Goal: Transaction & Acquisition: Book appointment/travel/reservation

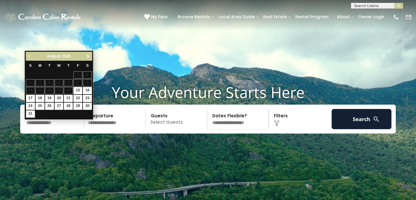
click at [87, 55] on span "Next" at bounding box center [88, 56] width 5 height 5
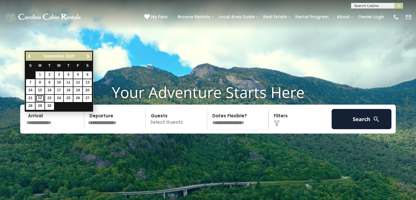
click at [42, 97] on link "22" at bounding box center [40, 98] width 9 height 7
type input "*******"
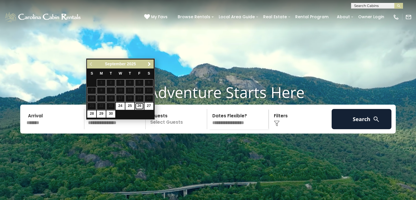
click at [141, 106] on link "26" at bounding box center [139, 105] width 9 height 7
type input "*******"
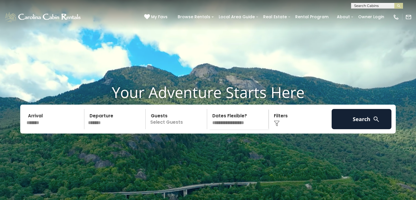
click at [159, 129] on p "Select Guests" at bounding box center [176, 119] width 59 height 20
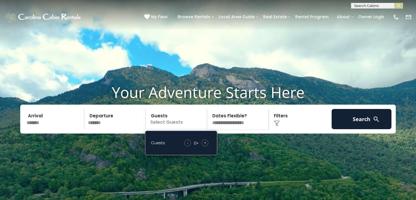
click at [205, 146] on span "+" at bounding box center [205, 143] width 2 height 6
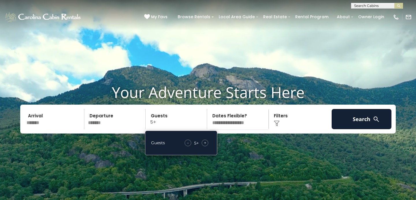
click at [205, 146] on span "+" at bounding box center [205, 143] width 2 height 6
click at [225, 163] on video at bounding box center [208, 104] width 416 height 208
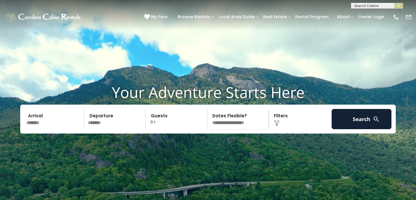
click at [273, 129] on div "Click to Choose" at bounding box center [300, 119] width 60 height 20
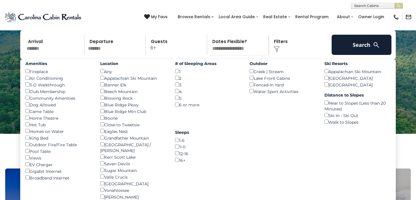
scroll to position [75, 0]
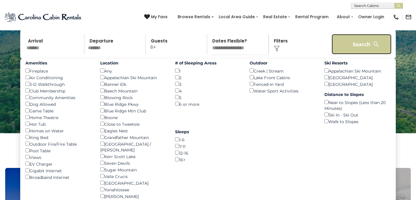
click at [348, 54] on button "Search" at bounding box center [361, 44] width 60 height 20
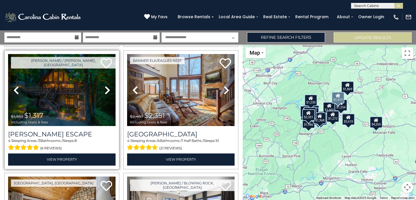
scroll to position [253, 0]
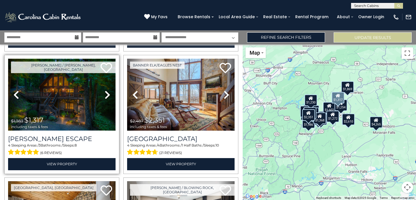
click at [75, 104] on img at bounding box center [61, 95] width 107 height 72
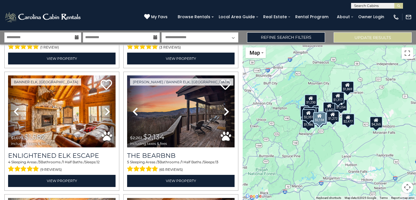
scroll to position [482, 0]
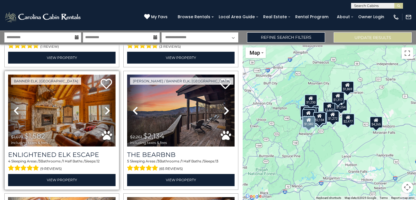
click at [88, 109] on img at bounding box center [61, 110] width 107 height 72
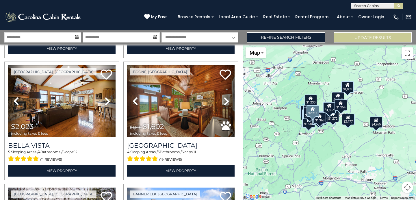
scroll to position [1102, 0]
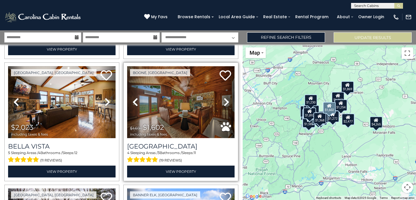
click at [190, 115] on img at bounding box center [180, 102] width 107 height 72
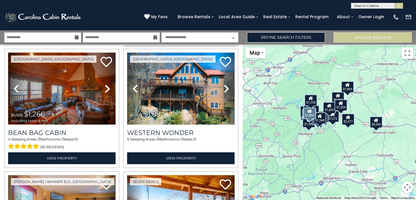
scroll to position [1486, 0]
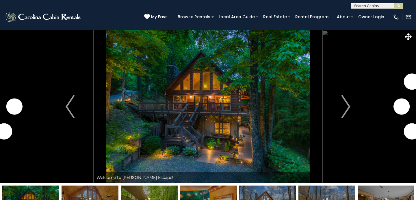
click at [348, 105] on img "Next" at bounding box center [345, 106] width 9 height 23
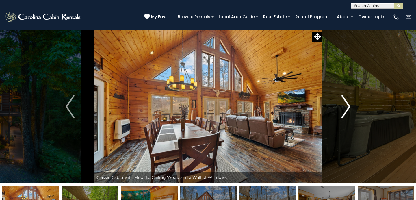
click at [348, 105] on img "Next" at bounding box center [345, 106] width 9 height 23
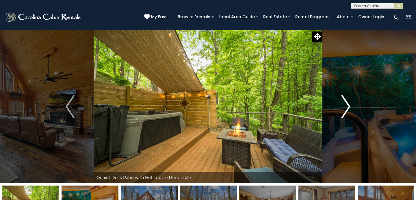
click at [348, 105] on img "Next" at bounding box center [345, 106] width 9 height 23
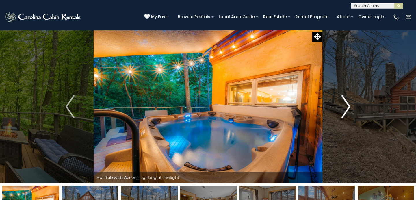
click at [348, 105] on img "Next" at bounding box center [345, 106] width 9 height 23
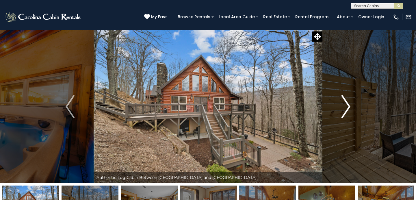
click at [348, 105] on img "Next" at bounding box center [345, 106] width 9 height 23
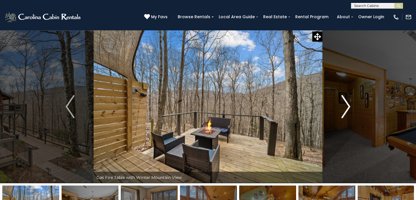
click at [348, 105] on img "Next" at bounding box center [345, 106] width 9 height 23
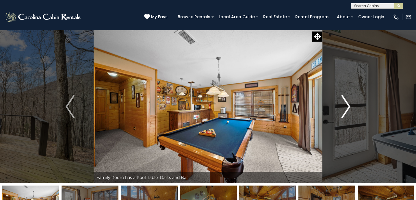
click at [348, 105] on img "Next" at bounding box center [345, 106] width 9 height 23
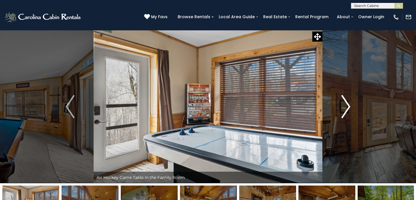
click at [348, 105] on img "Next" at bounding box center [345, 106] width 9 height 23
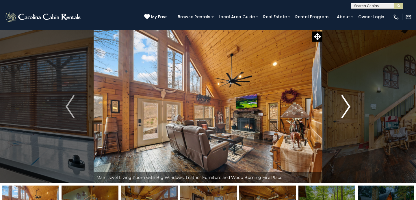
click at [348, 105] on img "Next" at bounding box center [345, 106] width 9 height 23
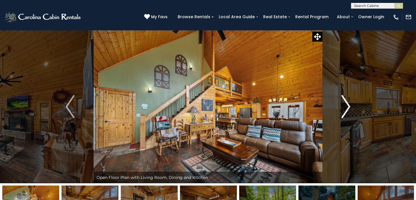
click at [348, 105] on img "Next" at bounding box center [345, 106] width 9 height 23
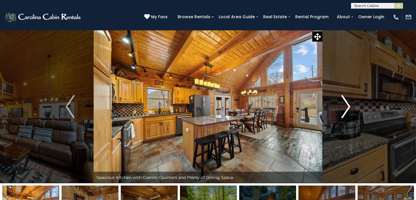
click at [348, 105] on img "Next" at bounding box center [345, 106] width 9 height 23
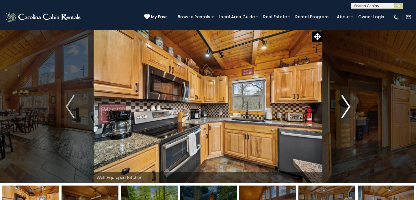
click at [348, 105] on img "Next" at bounding box center [345, 106] width 9 height 23
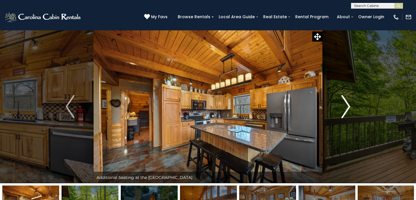
click at [348, 106] on img "Next" at bounding box center [345, 106] width 9 height 23
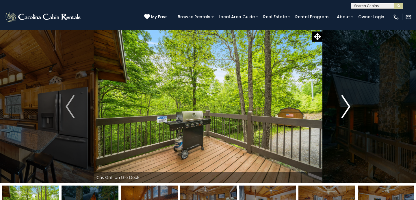
click at [348, 106] on img "Next" at bounding box center [345, 106] width 9 height 23
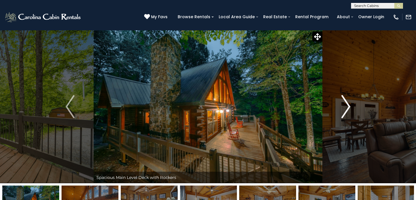
click at [348, 106] on img "Next" at bounding box center [345, 106] width 9 height 23
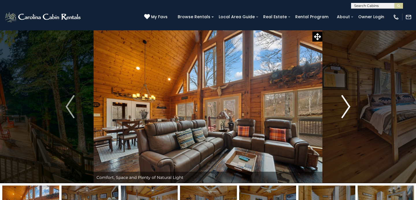
click at [348, 106] on img "Next" at bounding box center [345, 106] width 9 height 23
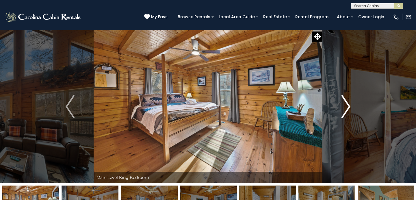
click at [348, 106] on img "Next" at bounding box center [345, 106] width 9 height 23
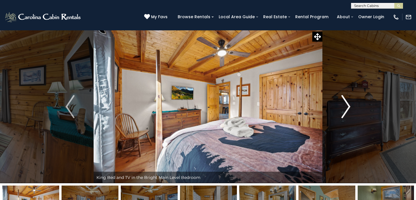
click at [348, 106] on img "Next" at bounding box center [345, 106] width 9 height 23
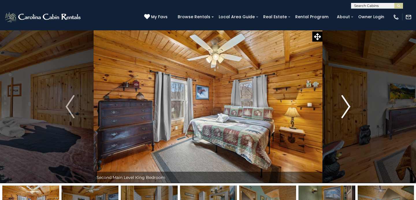
click at [348, 106] on img "Next" at bounding box center [345, 106] width 9 height 23
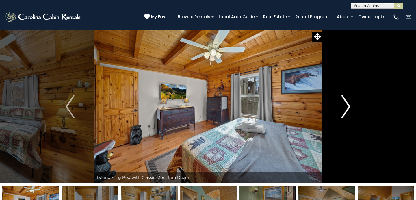
click at [348, 106] on img "Next" at bounding box center [345, 106] width 9 height 23
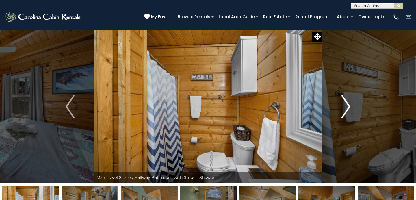
click at [348, 106] on img "Next" at bounding box center [345, 106] width 9 height 23
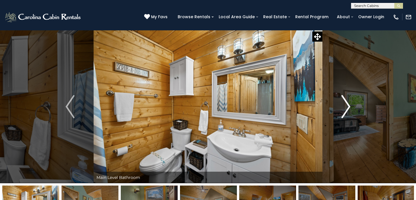
click at [348, 106] on img "Next" at bounding box center [345, 106] width 9 height 23
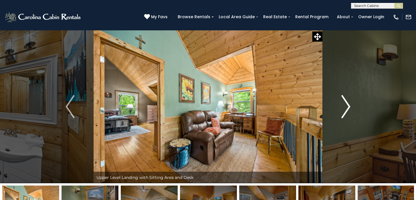
click at [348, 106] on img "Next" at bounding box center [345, 106] width 9 height 23
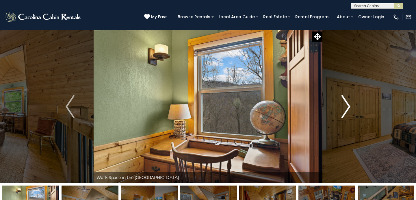
click at [348, 106] on img "Next" at bounding box center [345, 106] width 9 height 23
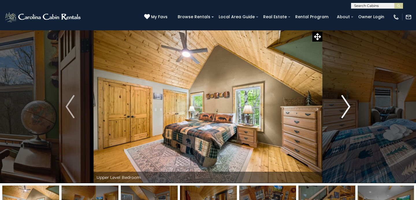
click at [348, 106] on img "Next" at bounding box center [345, 106] width 9 height 23
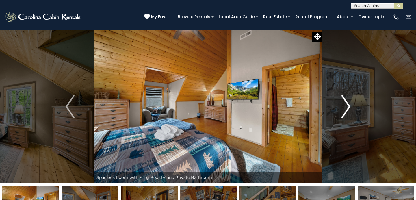
click at [348, 106] on img "Next" at bounding box center [345, 106] width 9 height 23
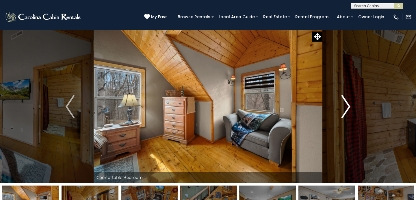
click at [348, 105] on img "Next" at bounding box center [345, 106] width 9 height 23
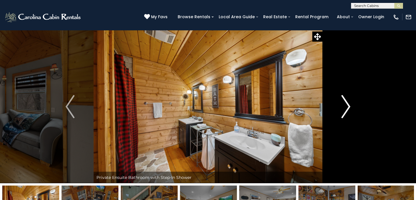
click at [348, 105] on img "Next" at bounding box center [345, 106] width 9 height 23
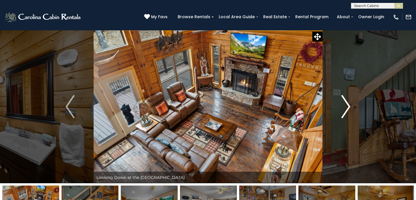
click at [348, 105] on img "Next" at bounding box center [345, 106] width 9 height 23
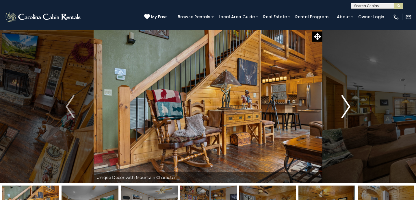
click at [348, 106] on img "Next" at bounding box center [345, 106] width 9 height 23
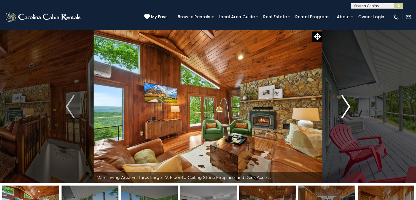
click at [347, 110] on img "Next" at bounding box center [345, 106] width 9 height 23
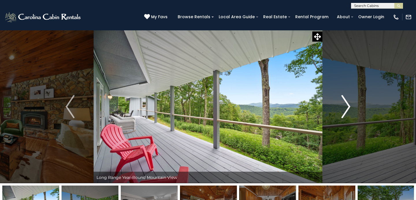
click at [347, 110] on img "Next" at bounding box center [345, 106] width 9 height 23
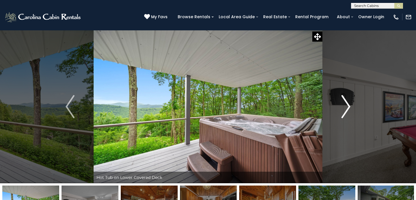
click at [347, 110] on img "Next" at bounding box center [345, 106] width 9 height 23
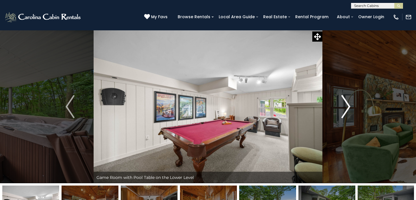
click at [347, 109] on img "Next" at bounding box center [345, 106] width 9 height 23
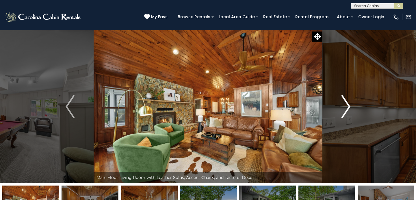
click at [347, 109] on img "Next" at bounding box center [345, 106] width 9 height 23
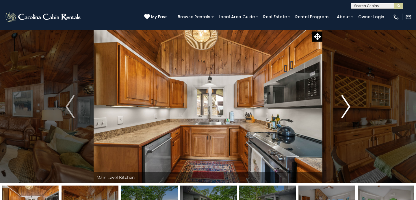
click at [347, 109] on img "Next" at bounding box center [345, 106] width 9 height 23
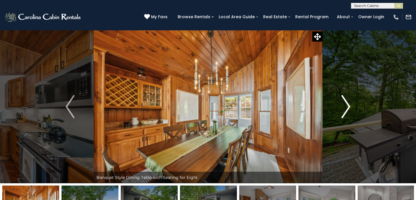
click at [347, 109] on img "Next" at bounding box center [345, 106] width 9 height 23
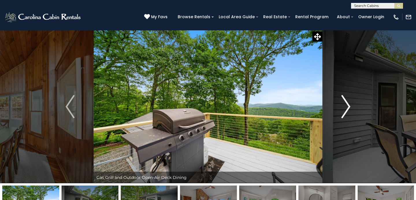
click at [347, 110] on img "Next" at bounding box center [345, 106] width 9 height 23
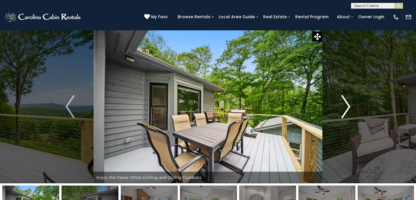
click at [347, 110] on img "Next" at bounding box center [345, 106] width 9 height 23
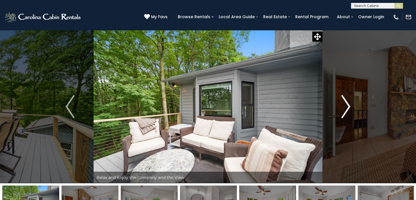
click at [347, 110] on img "Next" at bounding box center [345, 106] width 9 height 23
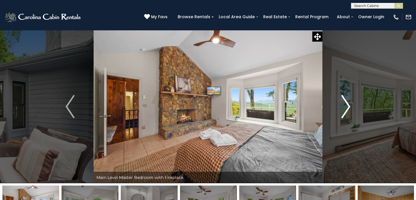
click at [347, 110] on img "Next" at bounding box center [345, 106] width 9 height 23
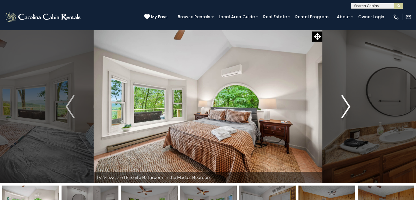
click at [347, 110] on img "Next" at bounding box center [345, 106] width 9 height 23
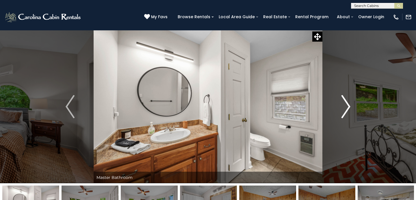
click at [347, 110] on img "Next" at bounding box center [345, 106] width 9 height 23
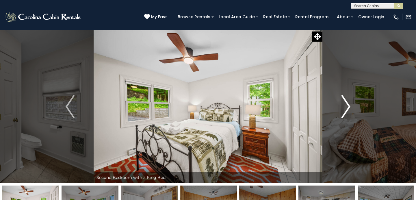
click at [347, 110] on img "Next" at bounding box center [345, 106] width 9 height 23
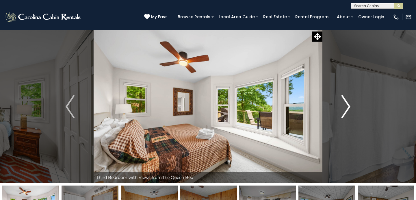
click at [347, 110] on img "Next" at bounding box center [345, 106] width 9 height 23
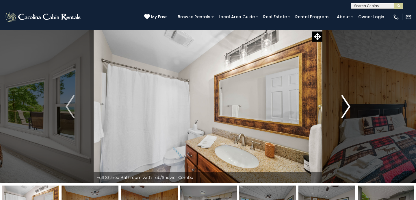
click at [347, 110] on img "Next" at bounding box center [345, 106] width 9 height 23
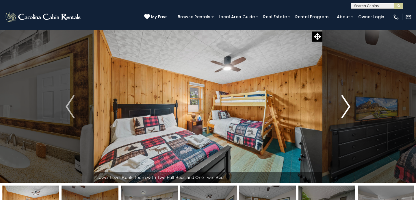
click at [347, 110] on img "Next" at bounding box center [345, 106] width 9 height 23
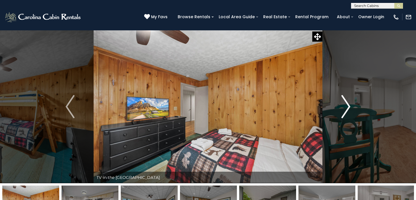
click at [347, 110] on img "Next" at bounding box center [345, 106] width 9 height 23
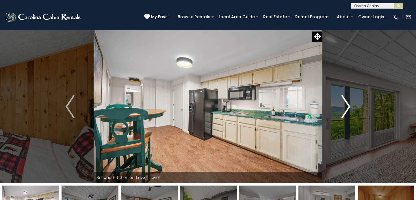
click at [347, 110] on img "Next" at bounding box center [345, 106] width 9 height 23
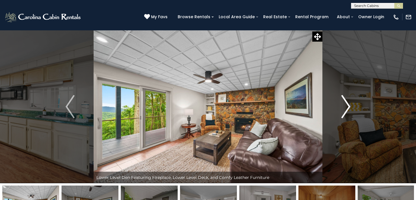
click at [347, 110] on img "Next" at bounding box center [345, 106] width 9 height 23
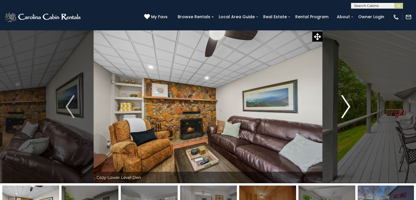
click at [347, 110] on img "Next" at bounding box center [345, 106] width 9 height 23
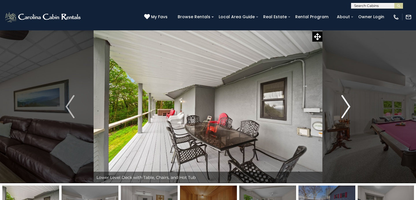
click at [347, 110] on img "Next" at bounding box center [345, 106] width 9 height 23
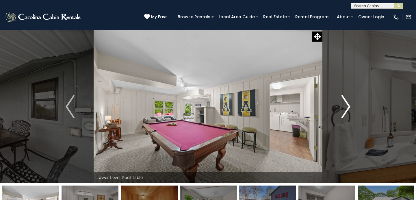
click at [347, 110] on img "Next" at bounding box center [345, 106] width 9 height 23
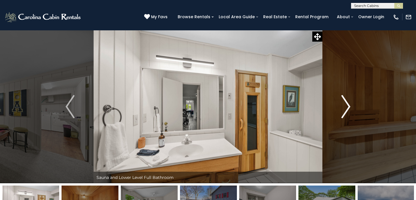
click at [347, 110] on img "Next" at bounding box center [345, 106] width 9 height 23
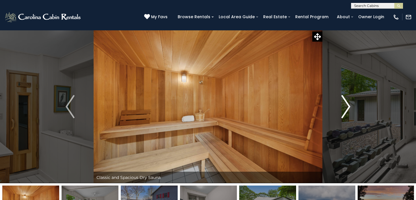
click at [346, 107] on img "Next" at bounding box center [345, 106] width 9 height 23
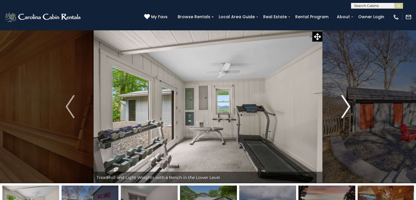
click at [346, 107] on img "Next" at bounding box center [345, 106] width 9 height 23
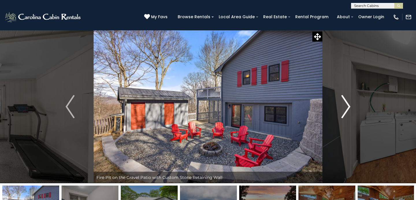
click at [346, 107] on img "Next" at bounding box center [345, 106] width 9 height 23
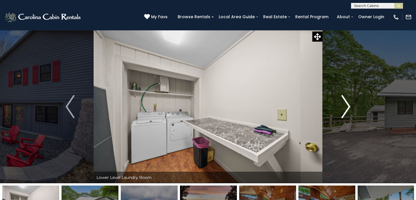
click at [346, 107] on img "Next" at bounding box center [345, 106] width 9 height 23
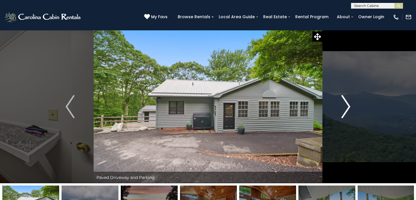
click at [346, 107] on img "Next" at bounding box center [345, 106] width 9 height 23
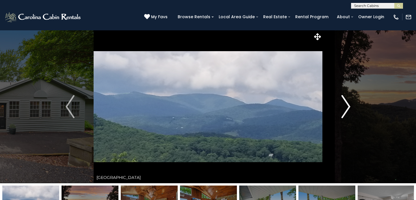
click at [345, 107] on img "Next" at bounding box center [345, 106] width 9 height 23
